Goal: Task Accomplishment & Management: Use online tool/utility

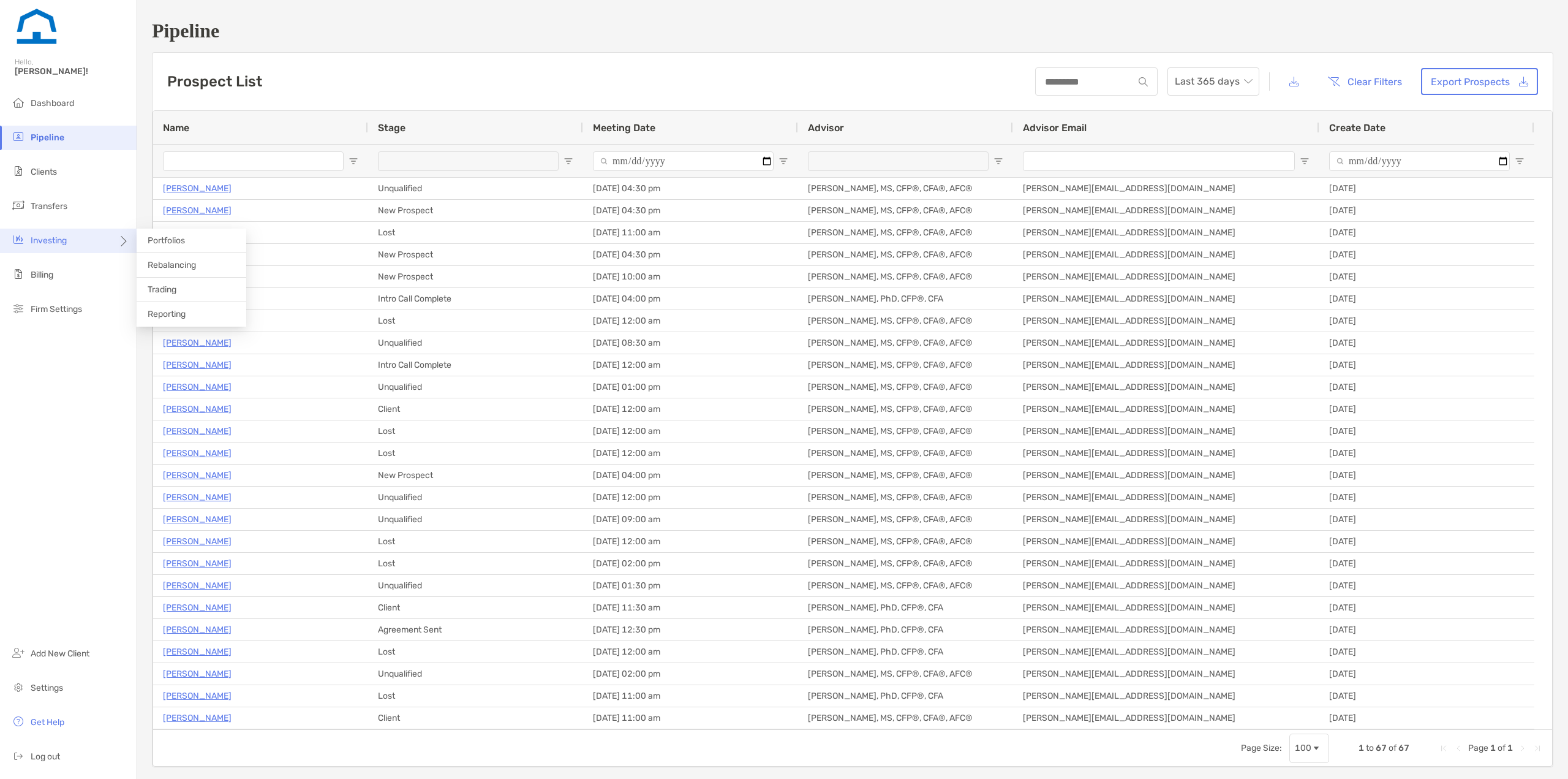
click at [93, 248] on div "Investing" at bounding box center [68, 241] width 137 height 25
click at [163, 265] on span "Rebalancing" at bounding box center [172, 265] width 48 height 10
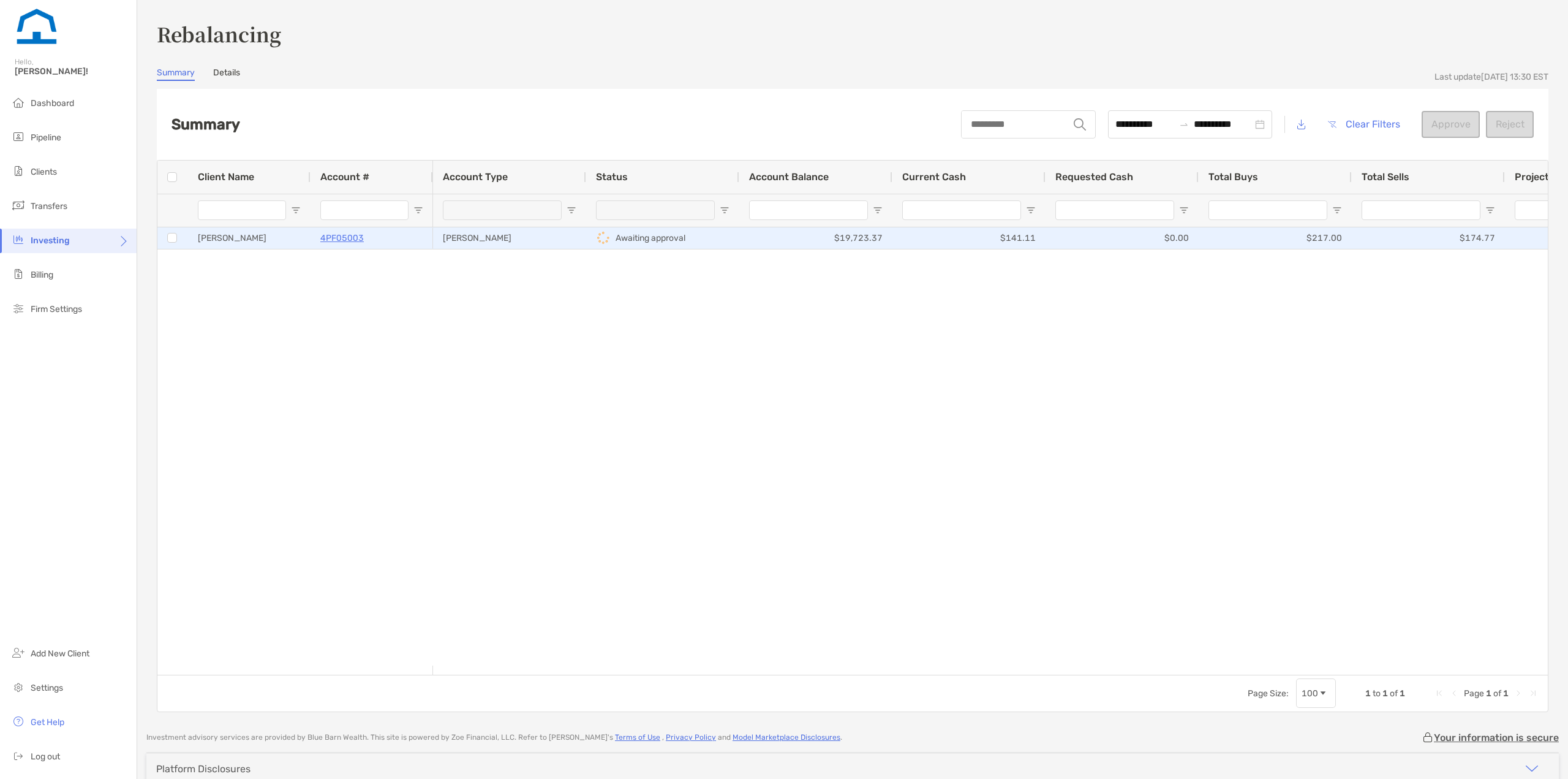
click at [666, 240] on p "Awaiting approval" at bounding box center [650, 238] width 70 height 16
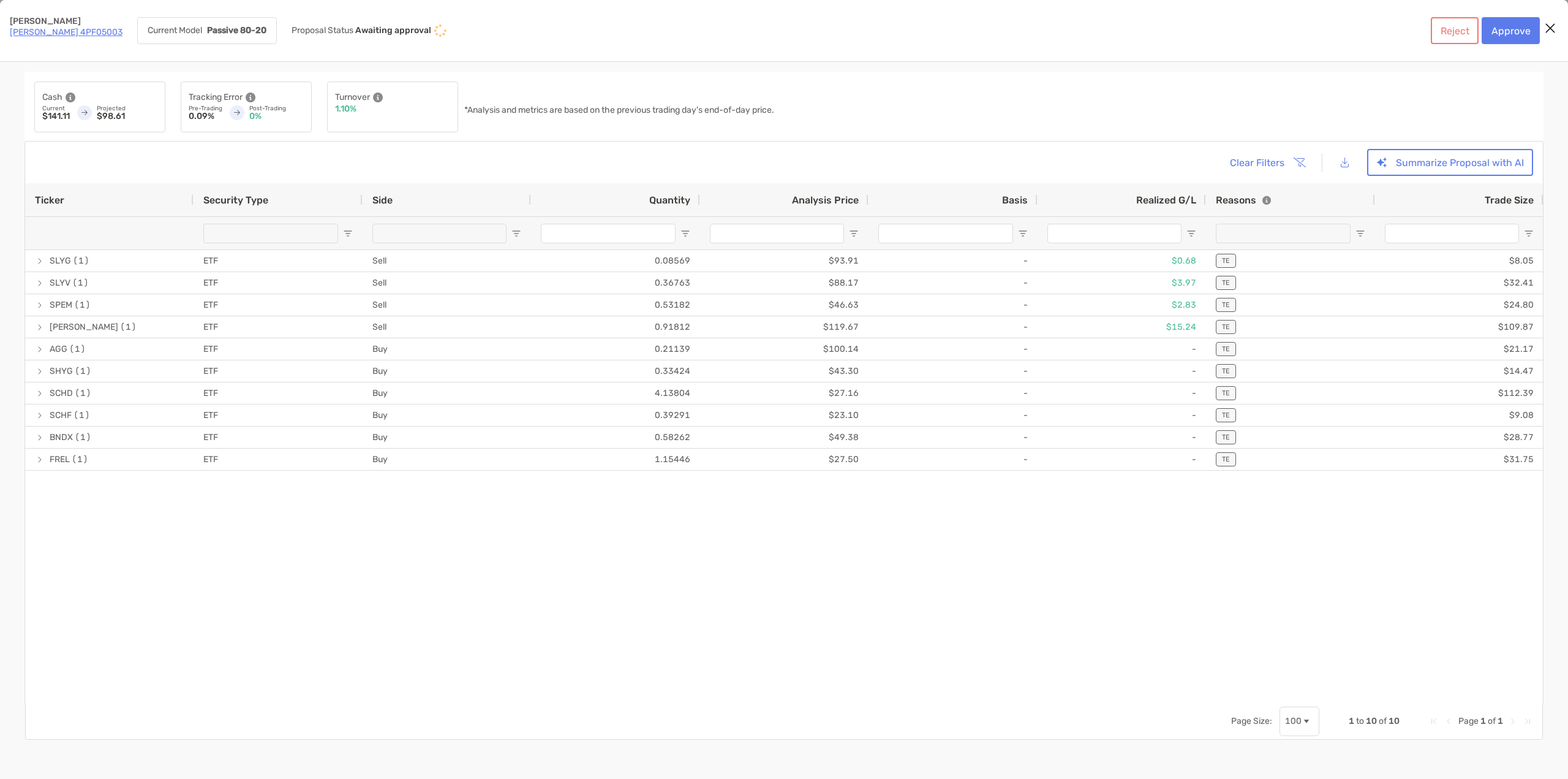
click at [172, 233] on div "Ticker Security Type Side Quantity Analysis Price Basis Realized G/L Reasons Tr…" at bounding box center [783, 443] width 1517 height 520
click at [1513, 35] on button "Approve" at bounding box center [1510, 30] width 58 height 27
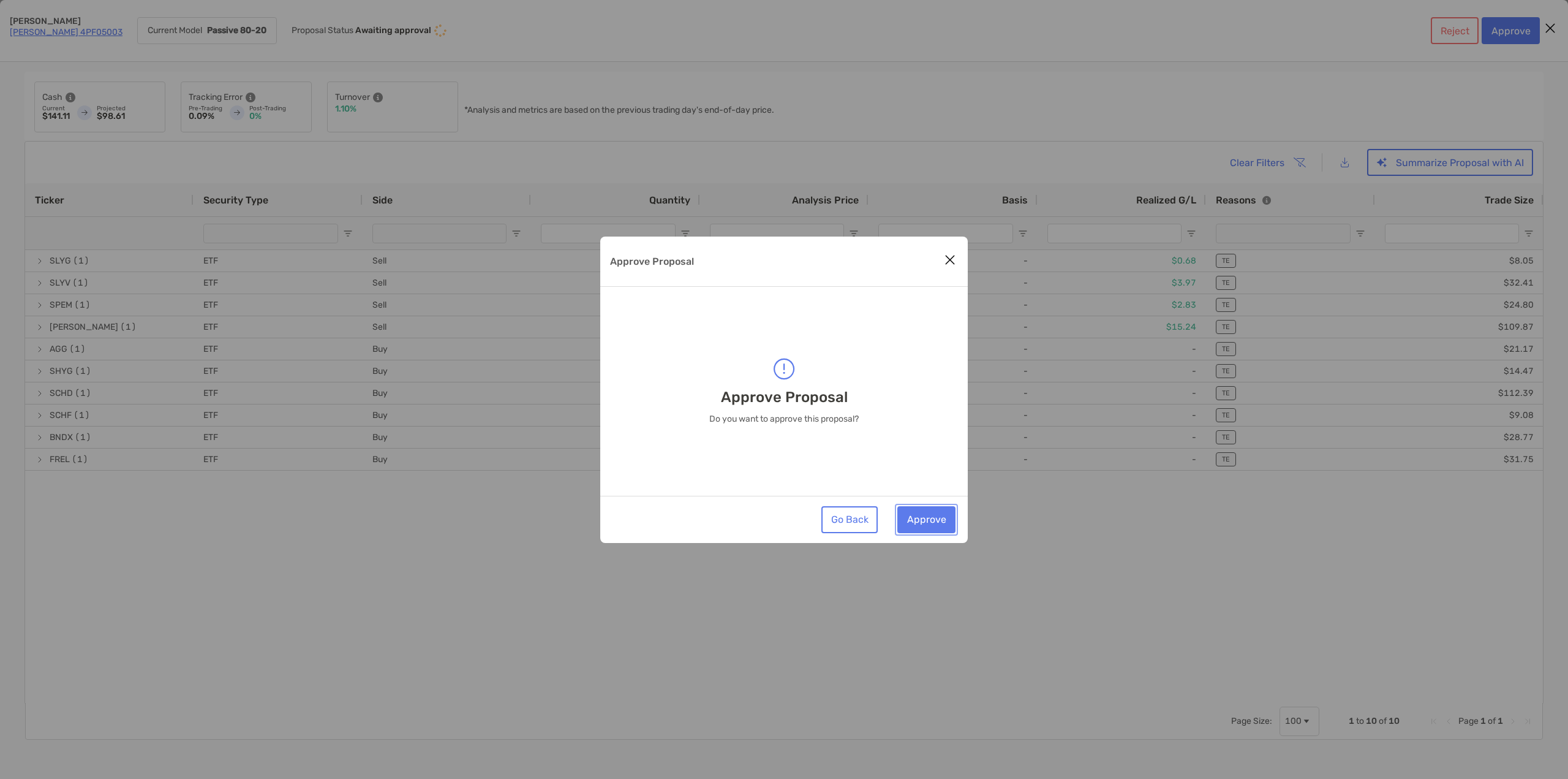
click at [927, 519] on button "Approve" at bounding box center [926, 519] width 58 height 27
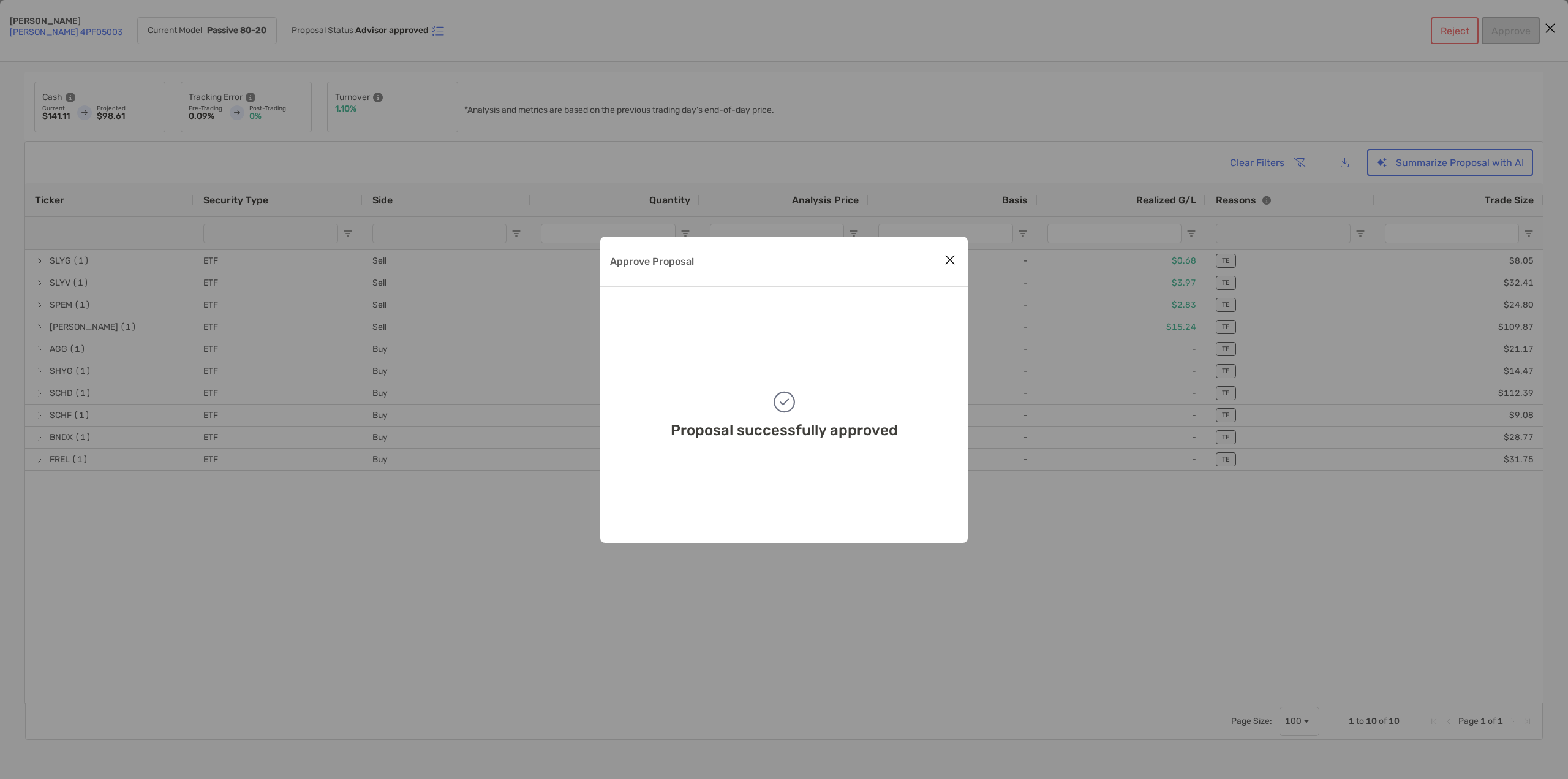
click at [941, 255] on button "Close modal" at bounding box center [950, 261] width 19 height 19
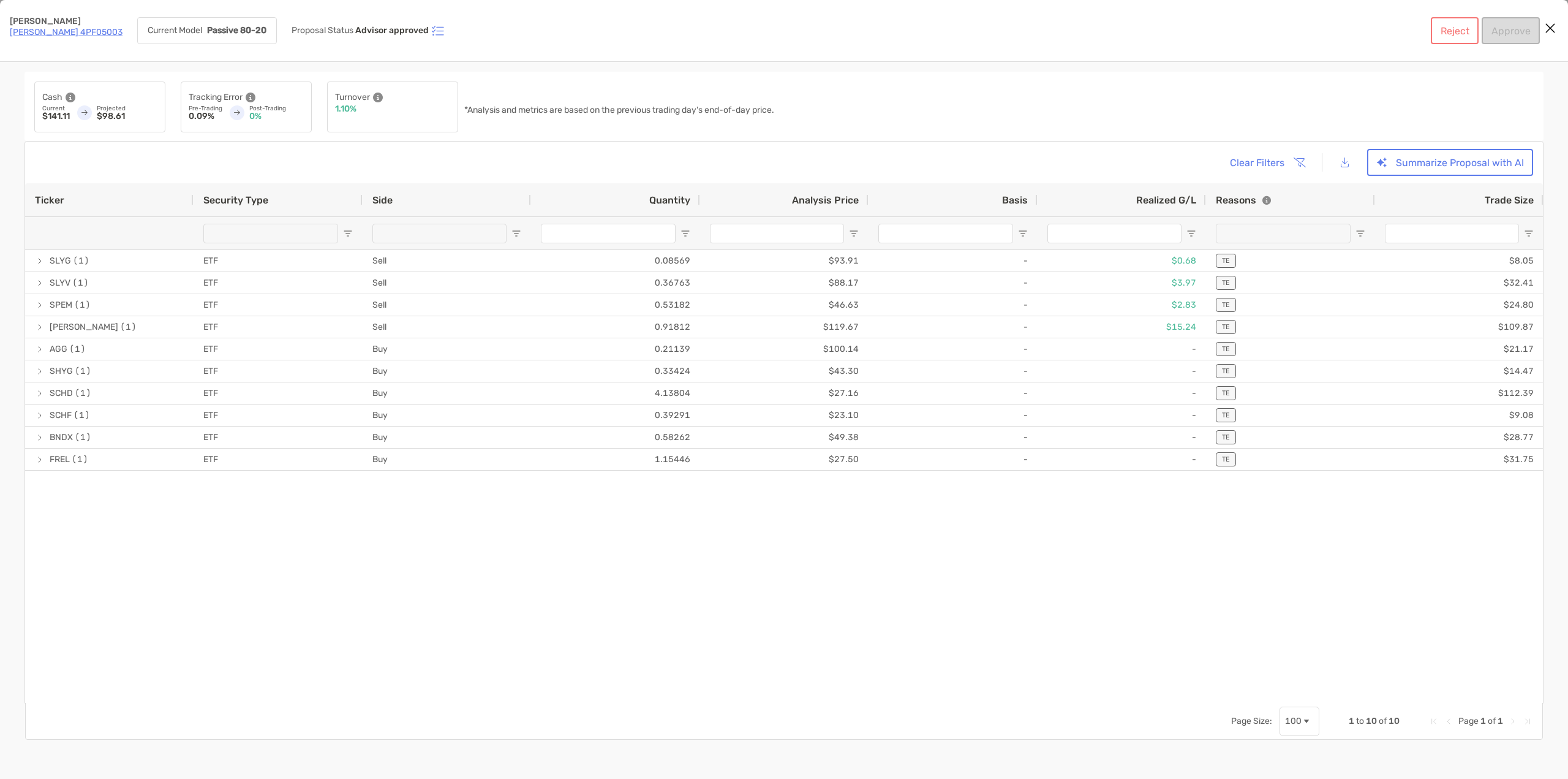
click at [1549, 36] on button "Close modal" at bounding box center [1550, 29] width 19 height 19
